Goal: Task Accomplishment & Management: Manage account settings

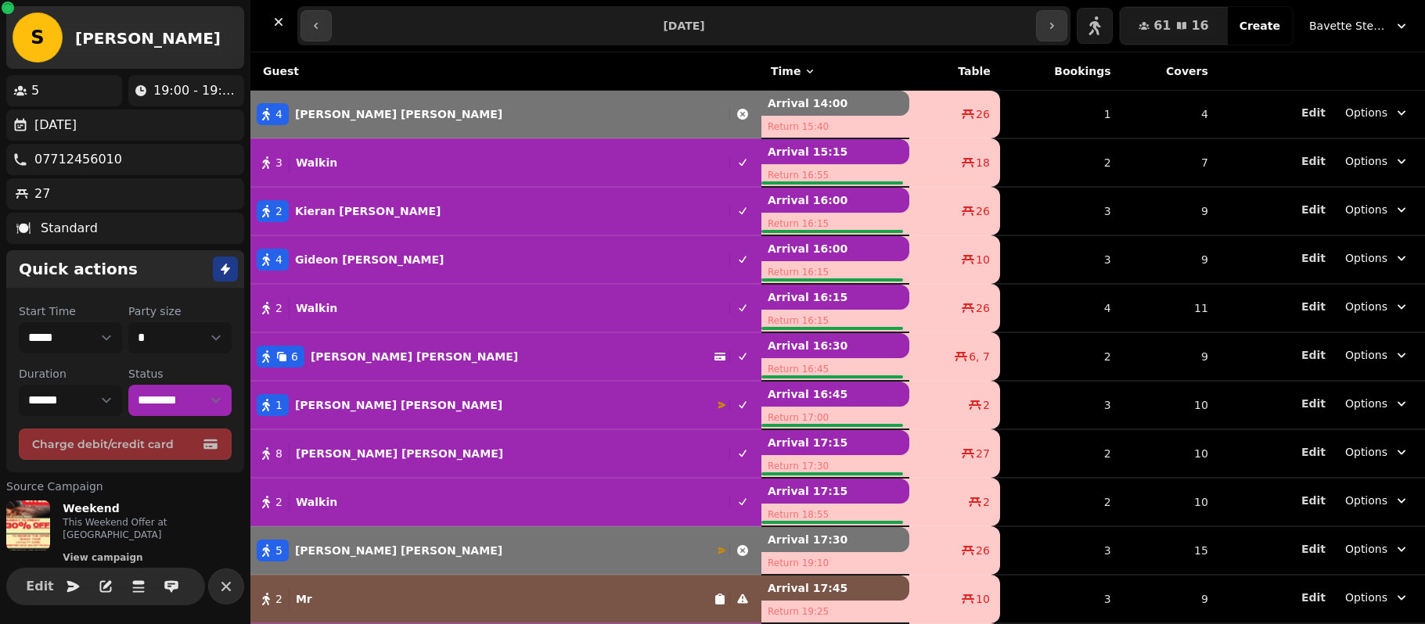
select select "*"
select select "********"
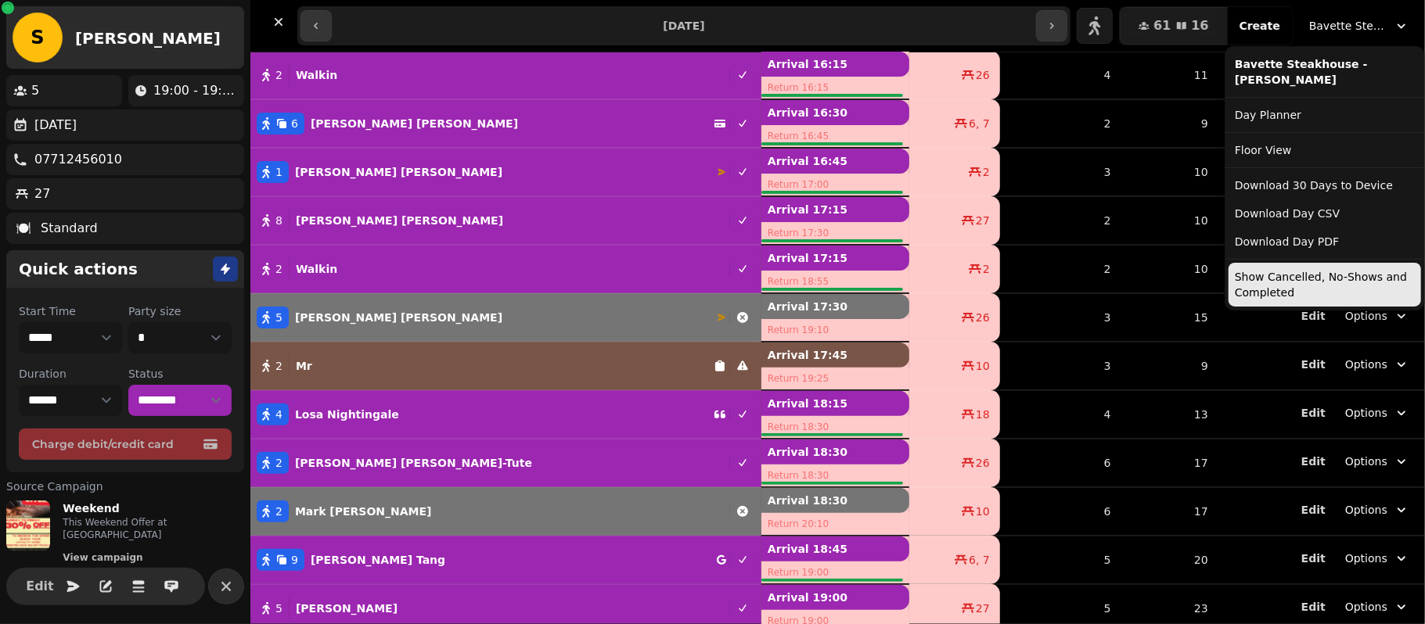
click at [1332, 27] on span "Bavette Steakhouse - [PERSON_NAME]" at bounding box center [1348, 26] width 78 height 16
click at [1254, 273] on button "Show Cancelled, No-Shows and Completed" at bounding box center [1324, 285] width 192 height 44
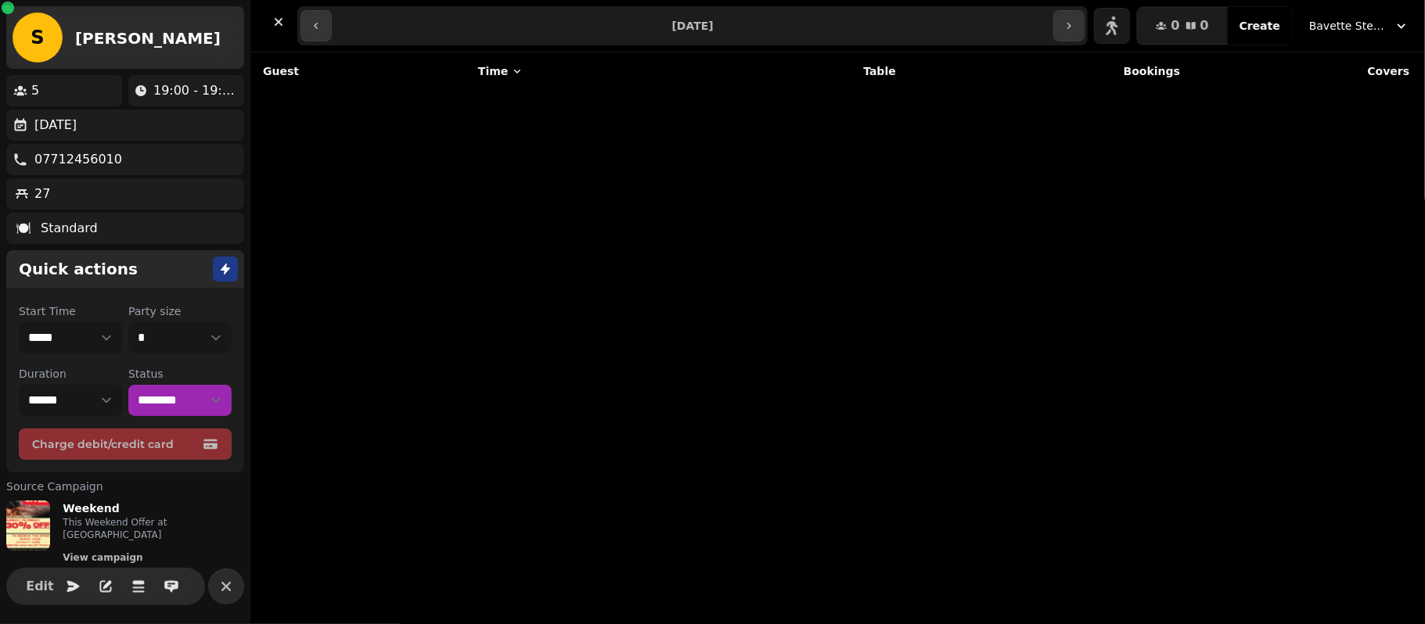
click at [1031, 167] on div "Guest Time Table Bookings Covers" at bounding box center [837, 338] width 1174 height 572
click at [340, 70] on th "Guest" at bounding box center [359, 71] width 218 height 38
click at [348, 83] on th "Guest" at bounding box center [359, 71] width 218 height 38
click at [366, 92] on div "Guest Time Table Bookings Covers" at bounding box center [837, 338] width 1174 height 572
click at [499, 192] on div "Guest Time Table Bookings Covers" at bounding box center [837, 338] width 1174 height 572
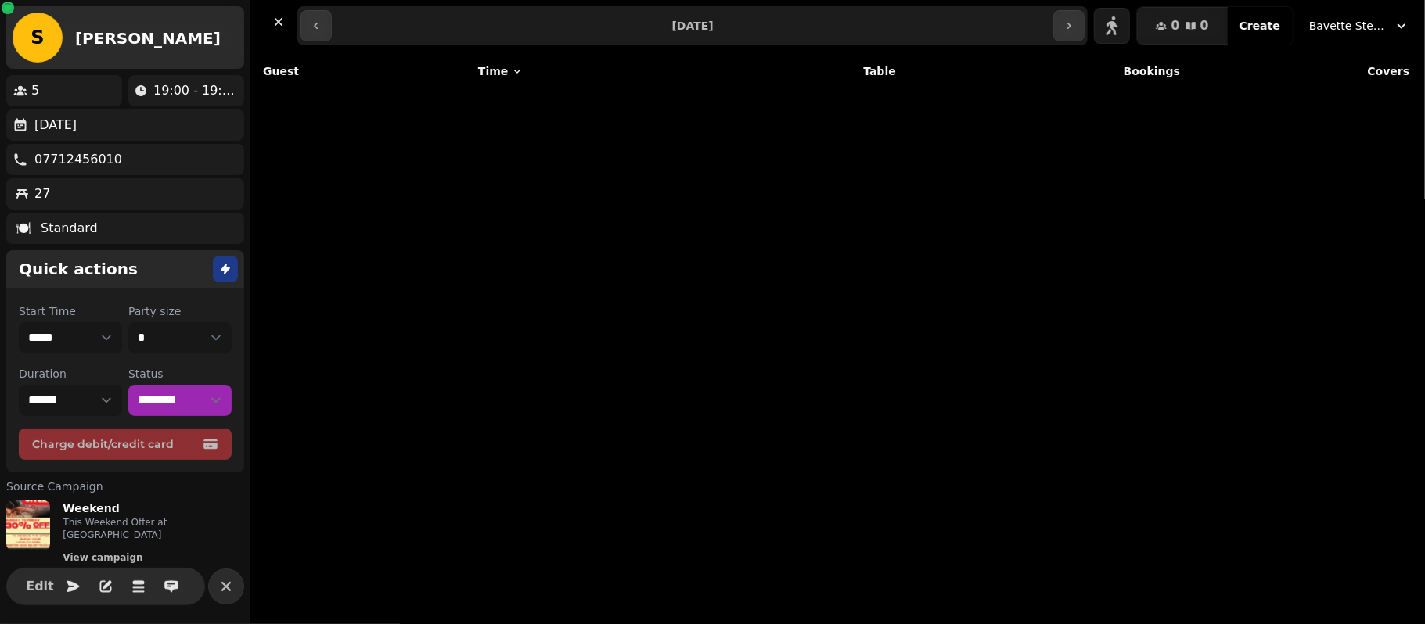
click at [499, 192] on div "Guest Time Table Bookings Covers" at bounding box center [837, 338] width 1174 height 572
